Goal: Information Seeking & Learning: Learn about a topic

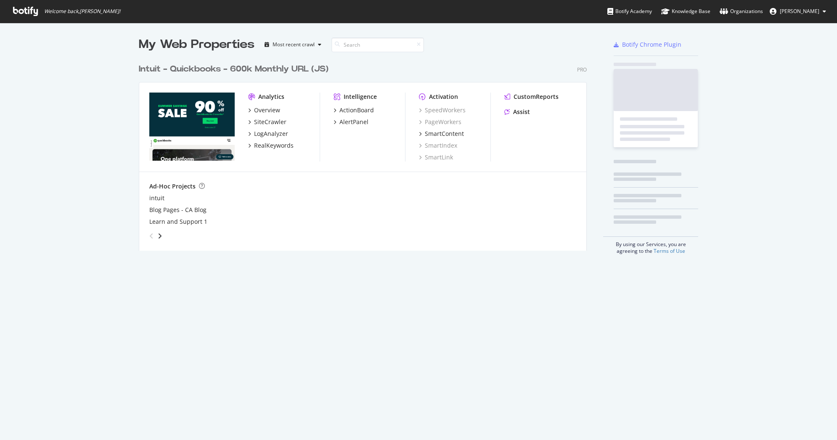
scroll to position [433, 824]
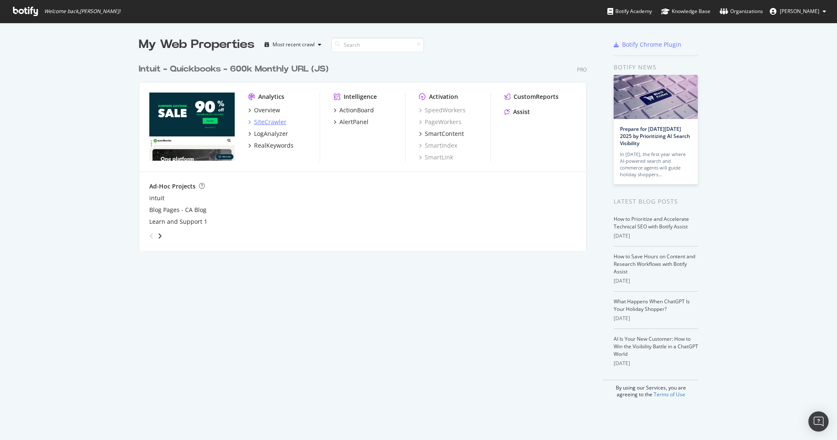
click at [274, 124] on div "SiteCrawler" at bounding box center [270, 122] width 32 height 8
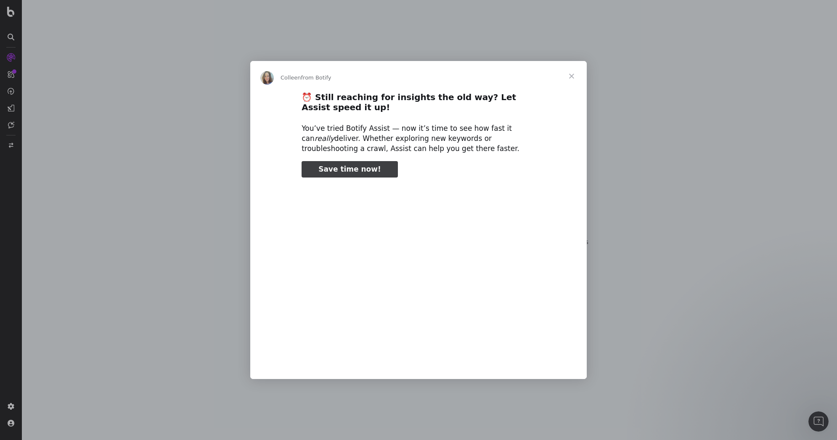
type input "403137"
click at [567, 74] on span "Close" at bounding box center [571, 76] width 30 height 30
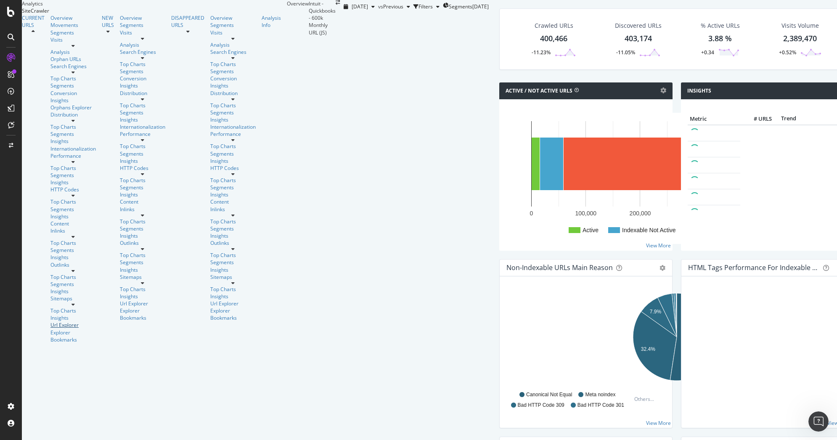
click at [51, 321] on div "Url Explorer" at bounding box center [72, 324] width 45 height 7
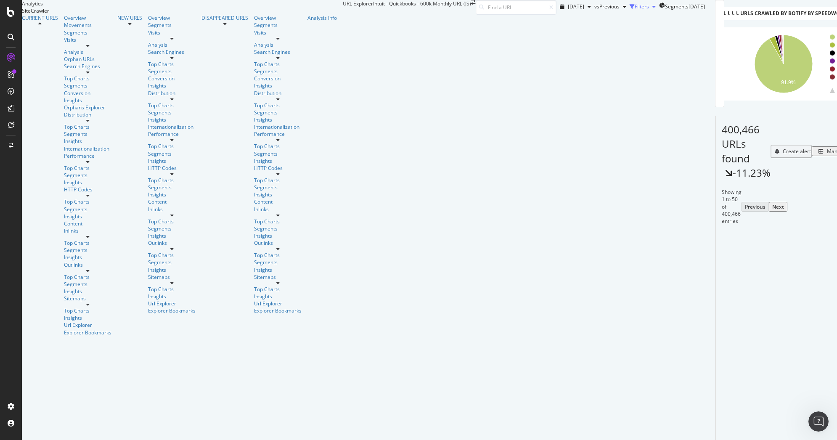
click at [649, 9] on div "button" at bounding box center [654, 6] width 10 height 5
click at [603, 21] on icon "button" at bounding box center [605, 18] width 5 height 5
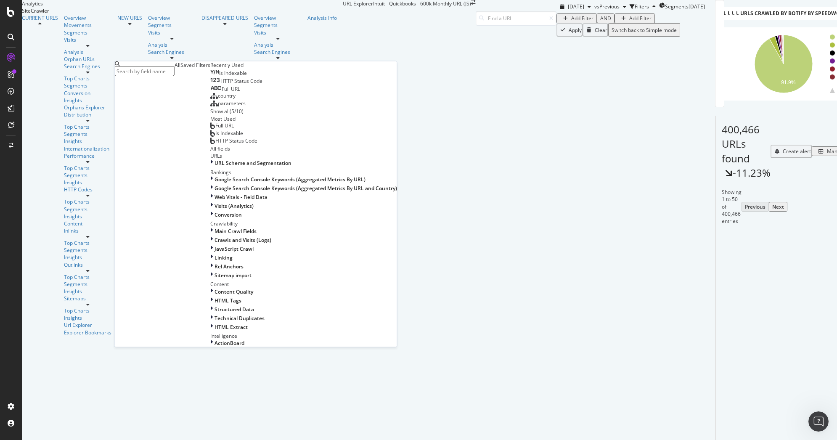
click at [180, 69] on div "Saved Filters" at bounding box center [195, 64] width 30 height 7
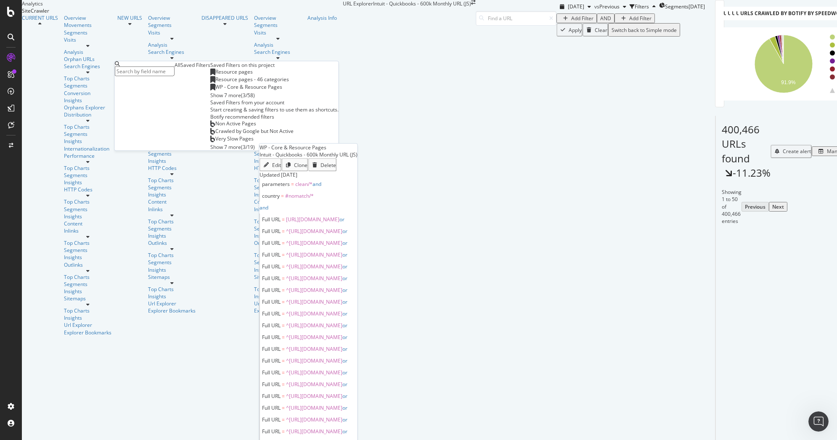
click at [215, 90] on span "WP - Core & Resource Pages" at bounding box center [248, 86] width 67 height 7
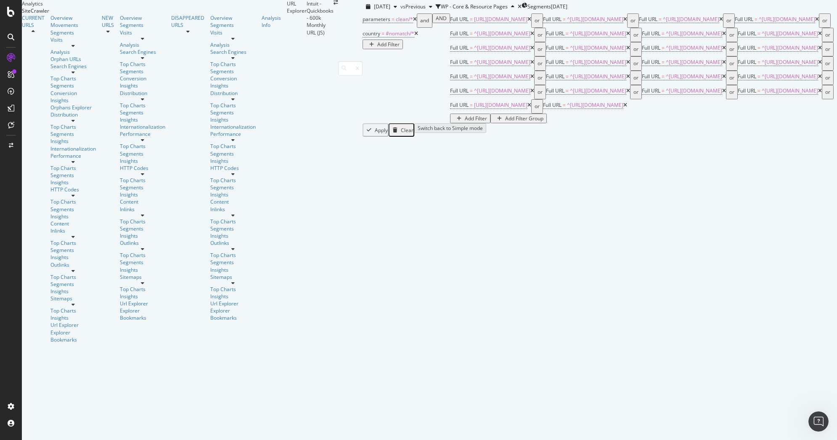
click at [505, 122] on div "Add Filter Group" at bounding box center [524, 118] width 38 height 7
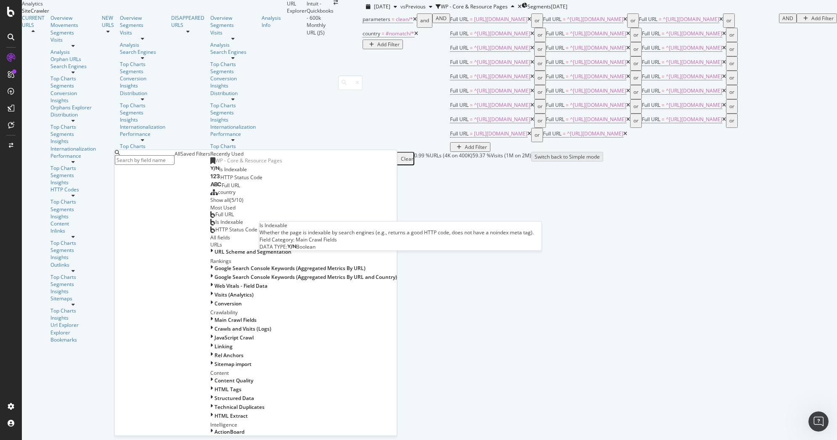
click at [219, 173] on span "Is Indexable" at bounding box center [233, 169] width 28 height 7
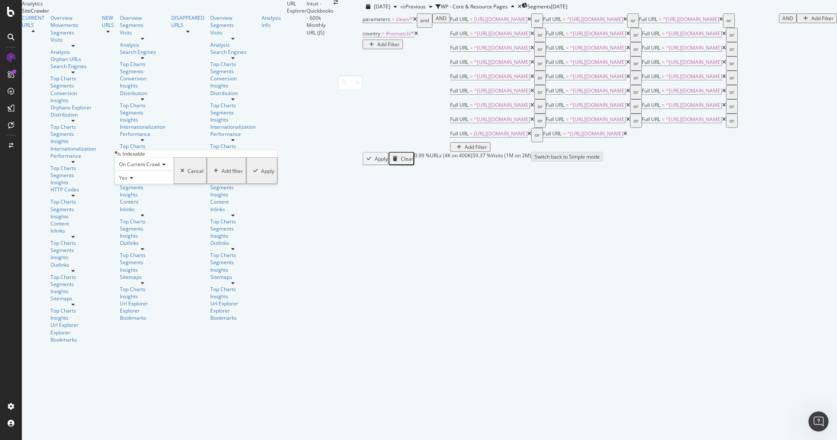
click at [171, 171] on div "On Current Crawl" at bounding box center [144, 163] width 59 height 13
click at [158, 188] on div "On Compared Crawl" at bounding box center [144, 184] width 58 height 9
click at [228, 174] on div "Add filter" at bounding box center [238, 170] width 21 height 7
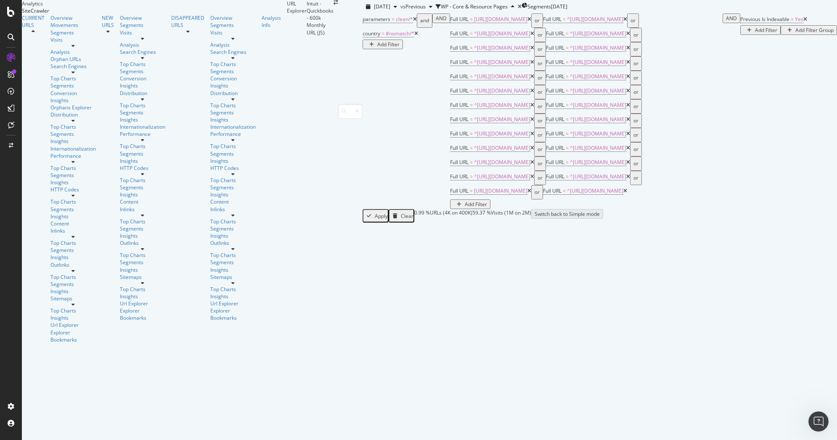
click at [755, 34] on div "Add Filter" at bounding box center [766, 29] width 22 height 7
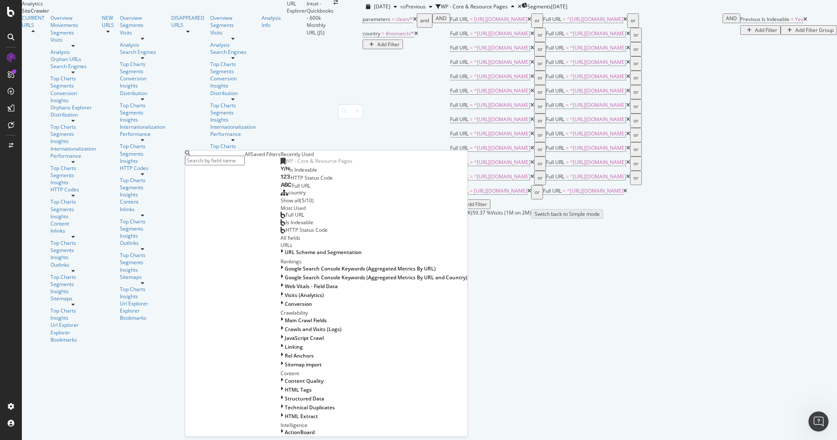
click at [289, 173] on span "Is Indexable" at bounding box center [303, 169] width 28 height 7
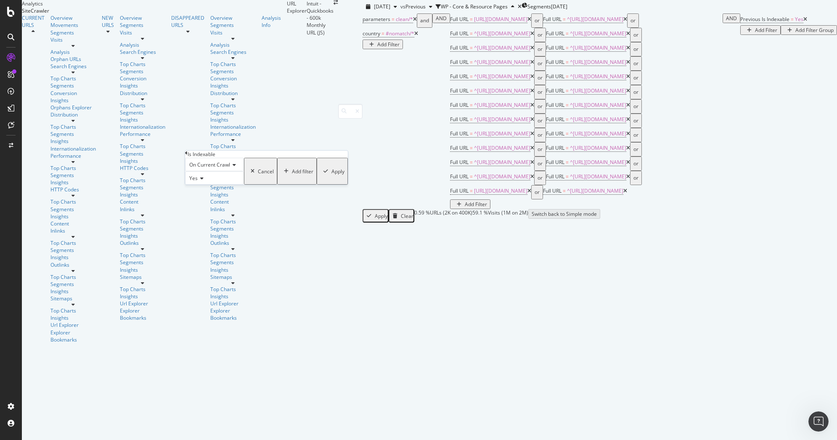
click at [203, 185] on div "Yes" at bounding box center [214, 177] width 59 height 13
click at [210, 202] on div "No" at bounding box center [214, 197] width 58 height 9
click at [331, 175] on div "Apply" at bounding box center [337, 171] width 13 height 7
